Goal: Find specific page/section: Find specific page/section

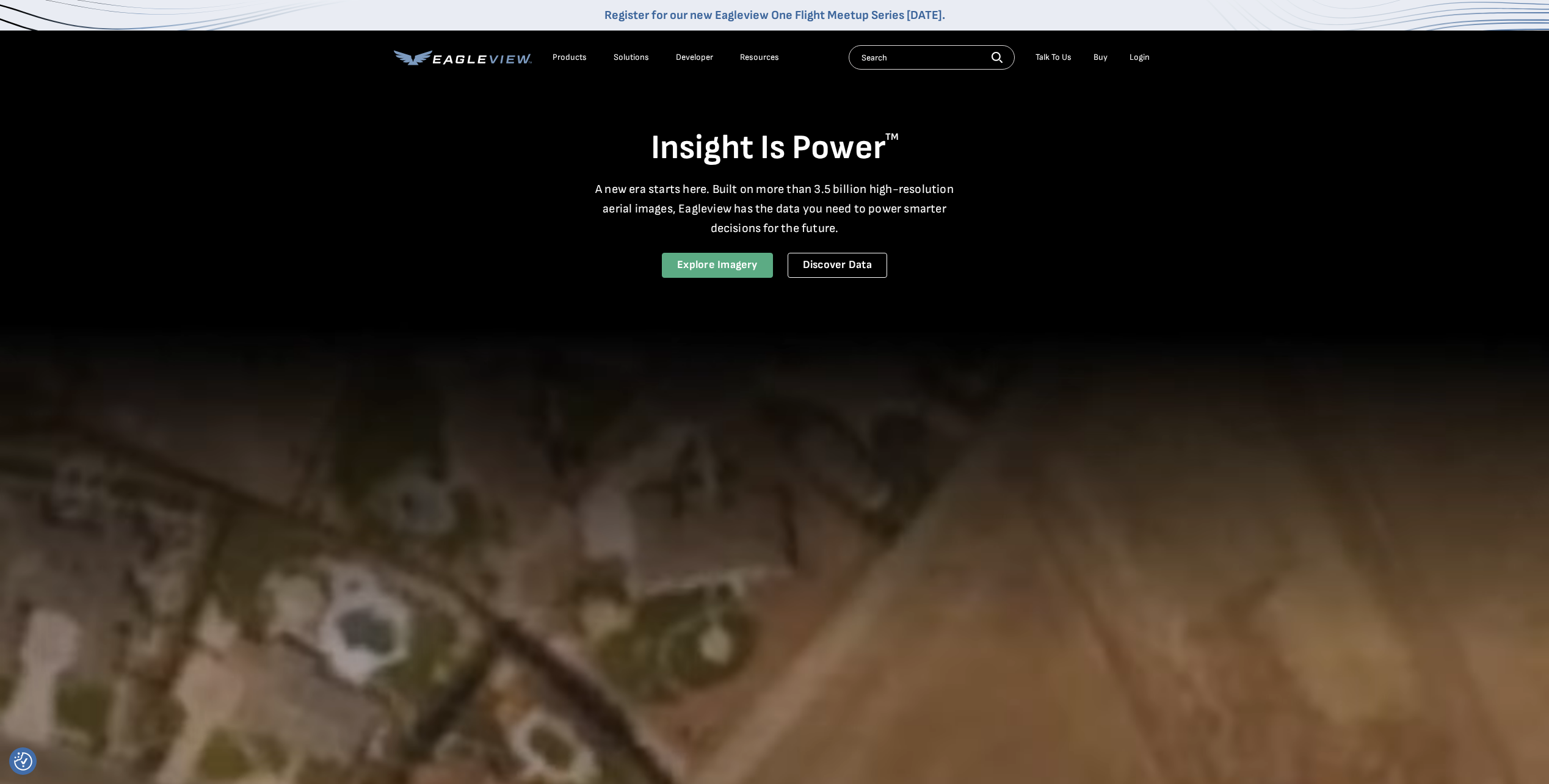
click at [717, 273] on link "Explore Imagery" at bounding box center [718, 265] width 111 height 25
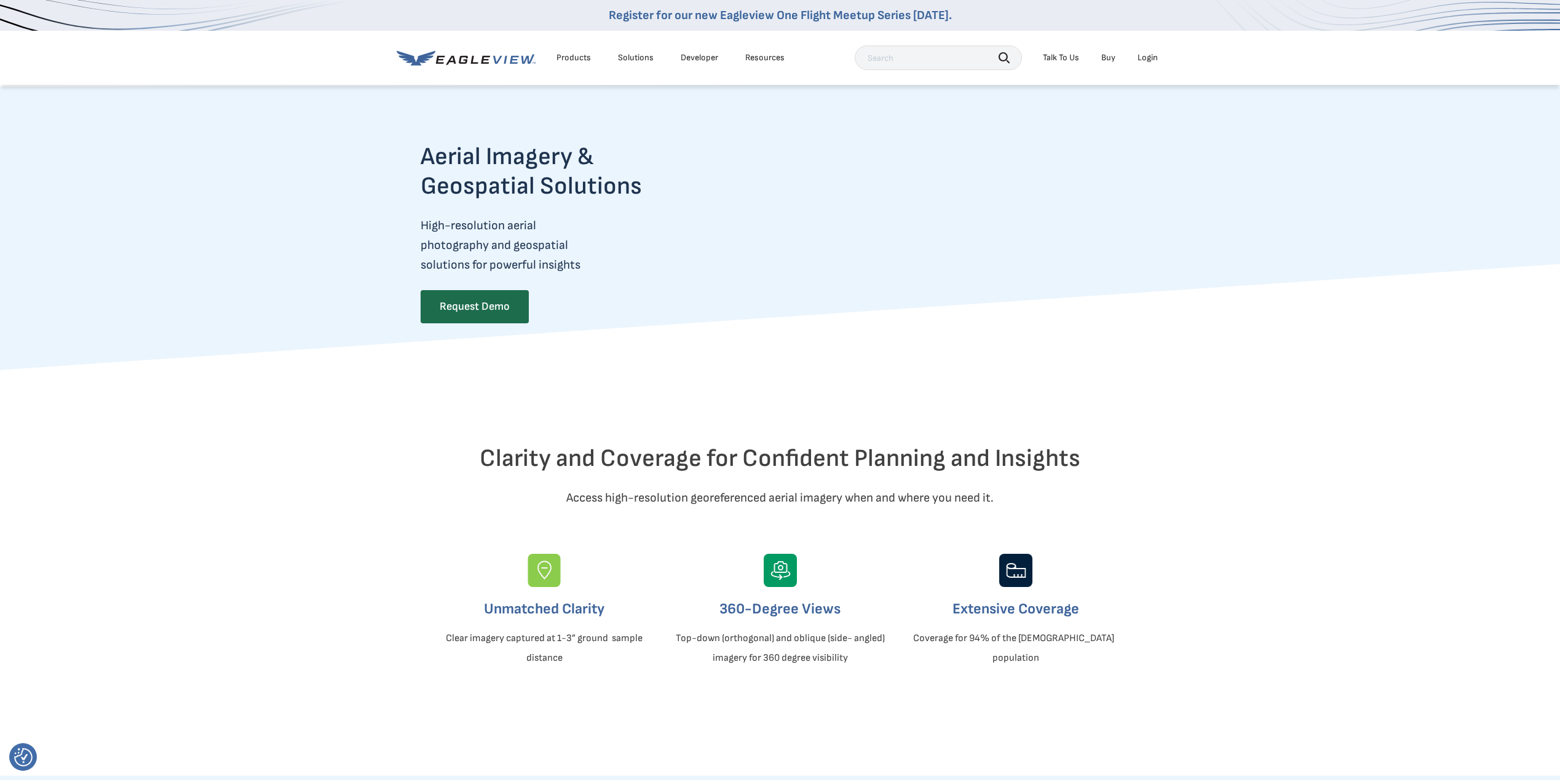
click at [876, 55] on input "text" at bounding box center [938, 58] width 167 height 25
paste input "DISAPPROVED- THERE IS NOT A FINAL SURVEY ATTACHED TO THE INSPECTION FOR REVIEW."
drag, startPoint x: 973, startPoint y: 62, endPoint x: 680, endPoint y: 18, distance: 296.6
click at [682, 18] on nav "Register for our new Eagleview One Flight Meetup Series [DATE]. Products Soluti…" at bounding box center [780, 42] width 1560 height 85
type input "EVIEW."
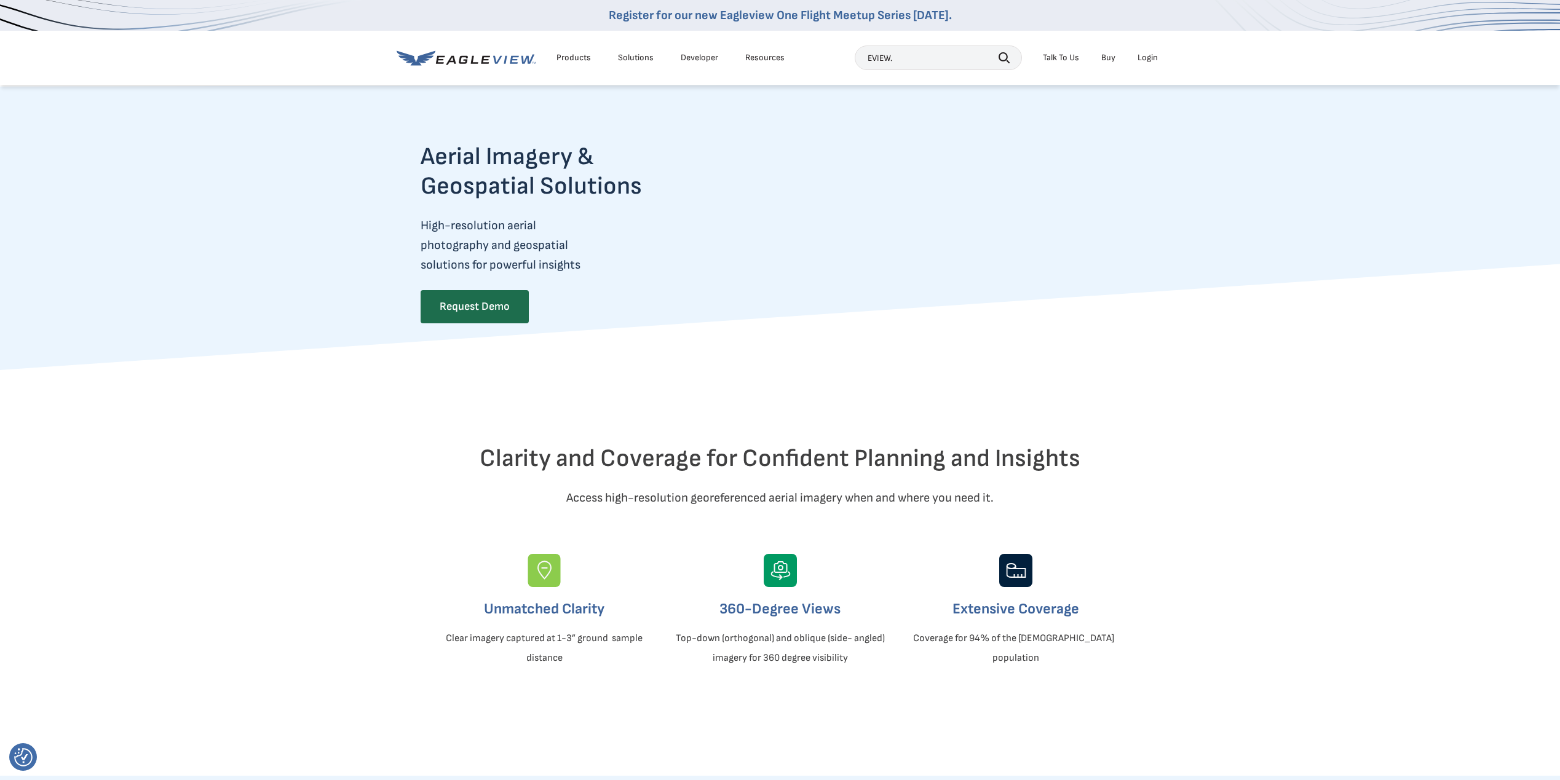
drag, startPoint x: 898, startPoint y: 54, endPoint x: 844, endPoint y: 52, distance: 54.2
click at [844, 52] on div "Products Solutions Developer Resources [GEOGRAPHIC_DATA]. Search Talk To Us Buy…" at bounding box center [780, 58] width 767 height 54
click at [899, 58] on input "text" at bounding box center [938, 58] width 167 height 25
paste input "[STREET_ADDRESS][PERSON_NAME]"
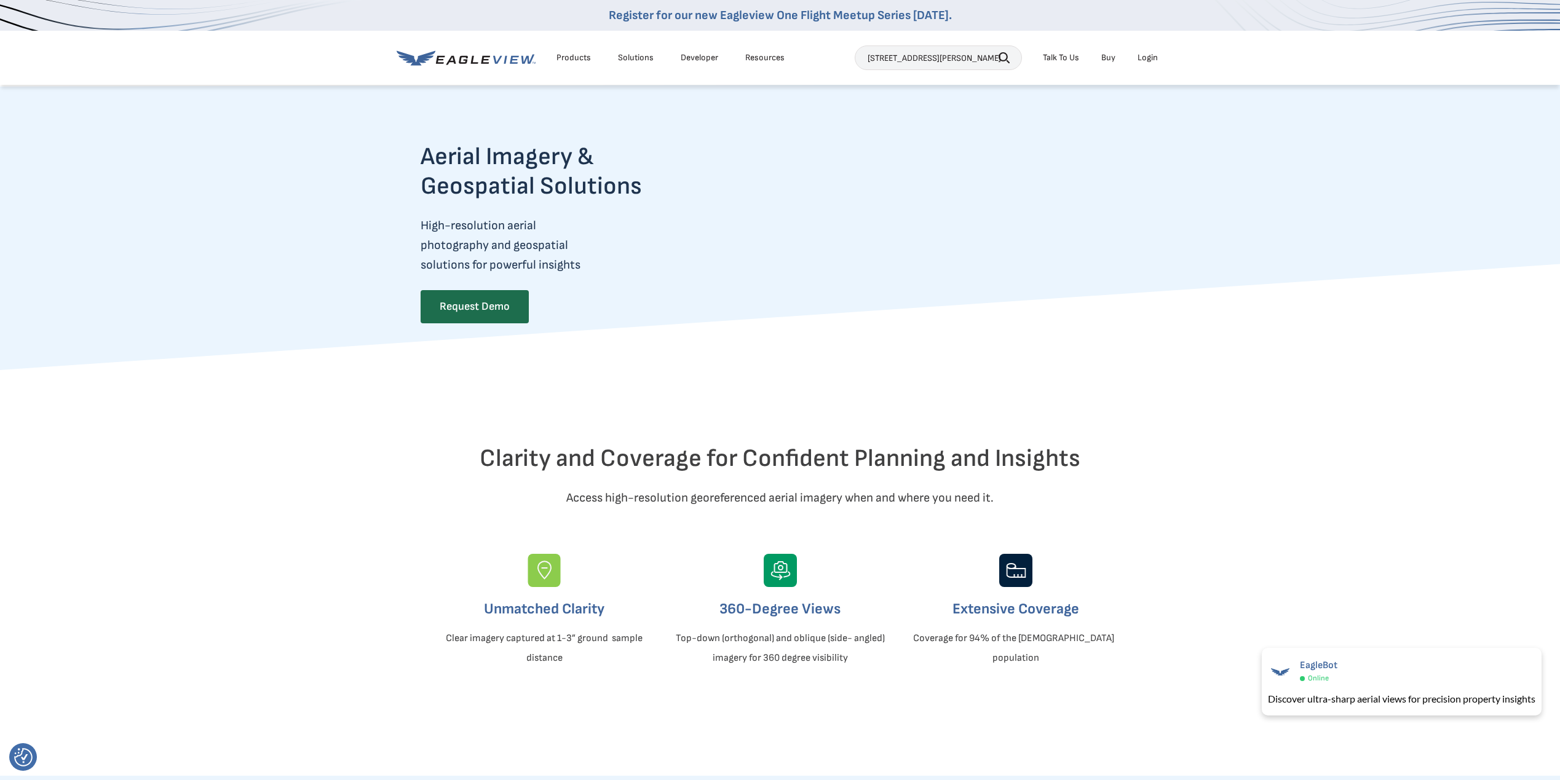
type input "[STREET_ADDRESS][PERSON_NAME]"
click at [1005, 57] on icon "button" at bounding box center [1004, 57] width 11 height 11
click at [1007, 54] on icon "button" at bounding box center [1003, 56] width 9 height 9
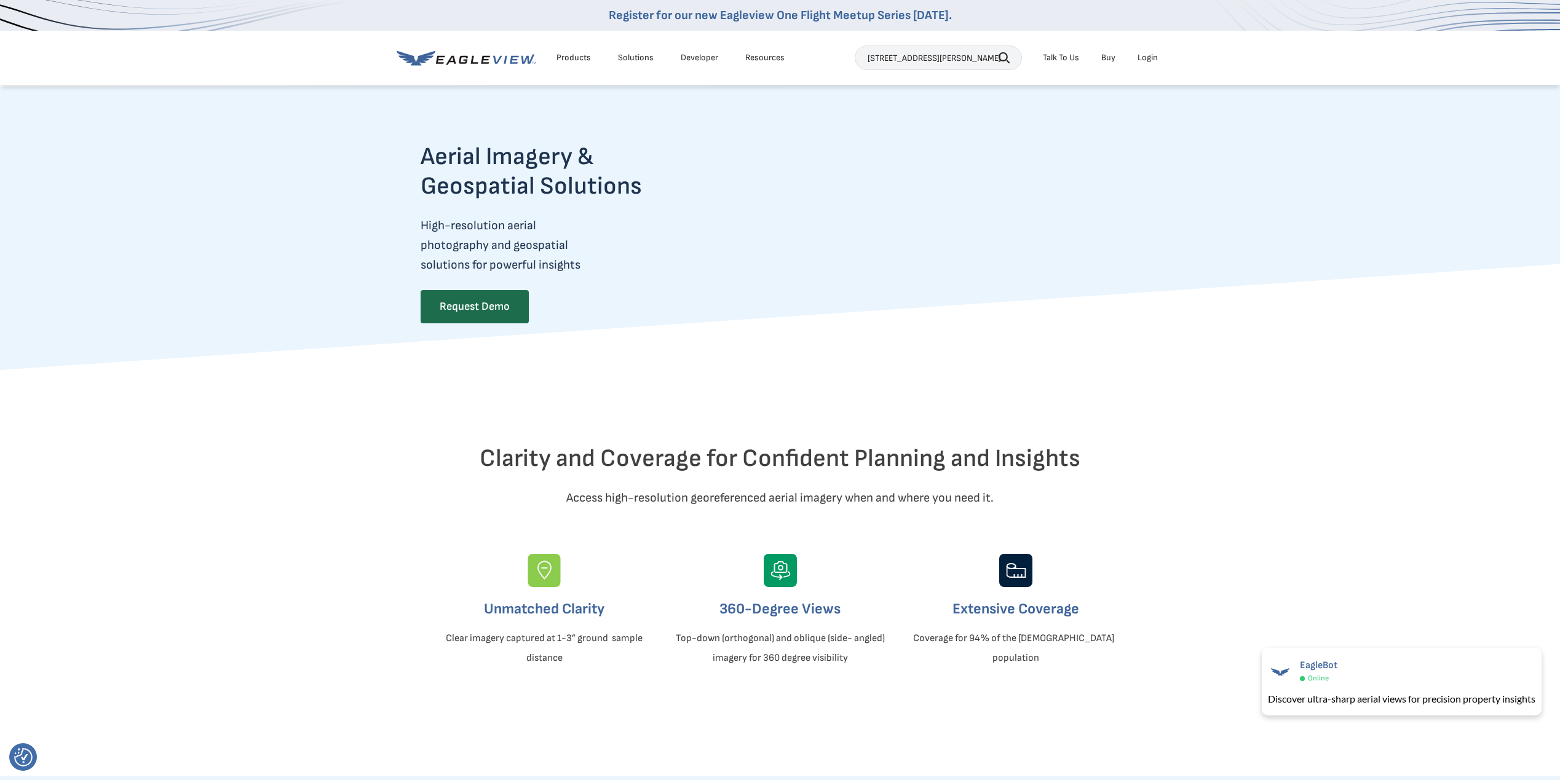
scroll to position [0, 4]
drag, startPoint x: 869, startPoint y: 55, endPoint x: 1090, endPoint y: 68, distance: 221.1
click at [1090, 68] on div "[STREET_ADDRESS][PERSON_NAME] Search Talk To Us Buy Login" at bounding box center [1009, 58] width 309 height 25
